Goal: Communication & Community: Connect with others

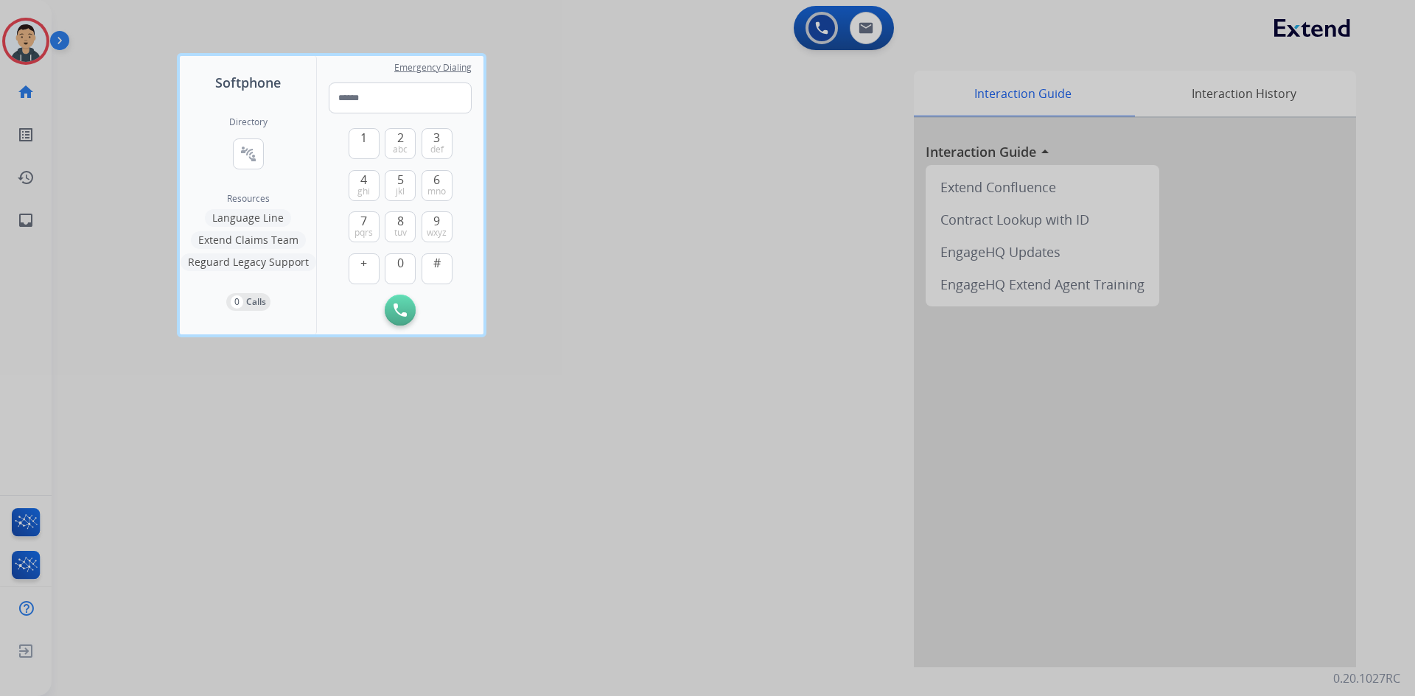
click at [30, 569] on div at bounding box center [707, 348] width 1415 height 696
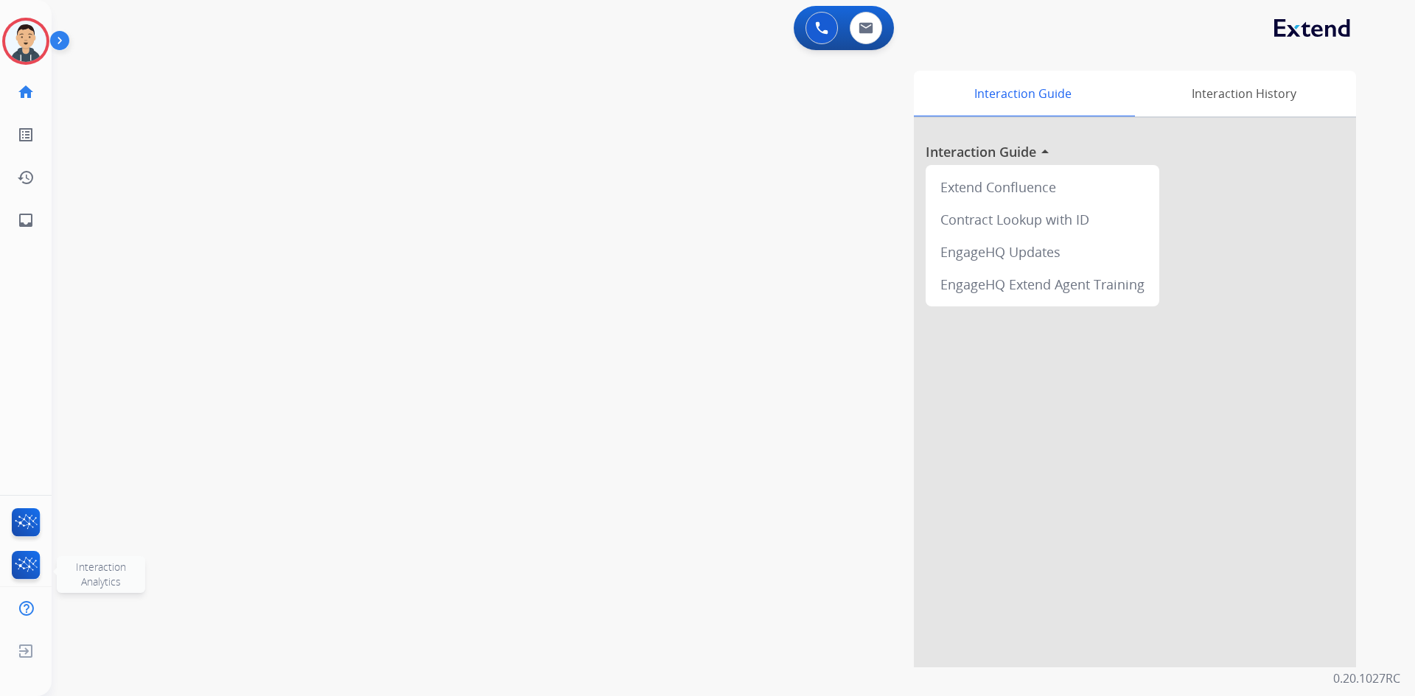
click at [30, 569] on img at bounding box center [26, 568] width 35 height 34
